Goal: Task Accomplishment & Management: Complete application form

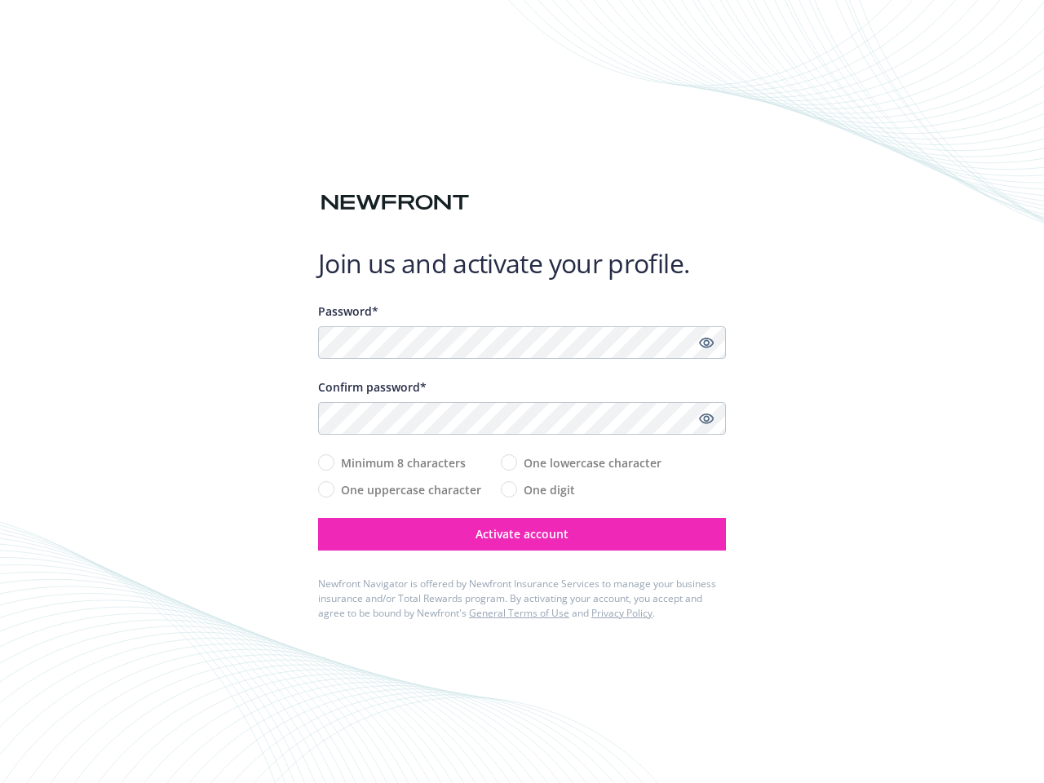
click at [522, 392] on div "Confirm password*" at bounding box center [522, 386] width 408 height 17
click at [706, 343] on icon "Show password" at bounding box center [706, 342] width 15 height 15
click at [706, 418] on icon "Show password" at bounding box center [706, 418] width 15 height 15
click at [522, 534] on span "Activate account" at bounding box center [522, 533] width 93 height 15
